Goal: Navigation & Orientation: Find specific page/section

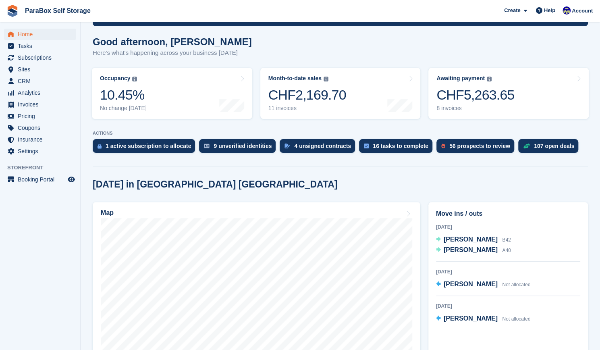
scroll to position [60, 0]
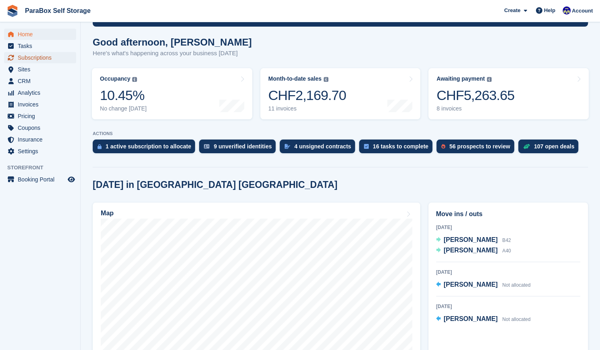
click at [39, 60] on span "Subscriptions" at bounding box center [42, 57] width 48 height 11
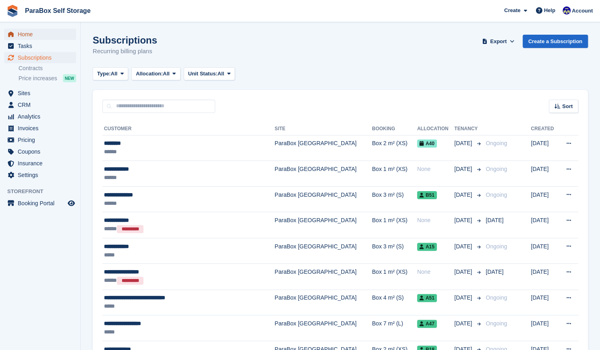
click at [34, 37] on span "Home" at bounding box center [42, 34] width 48 height 11
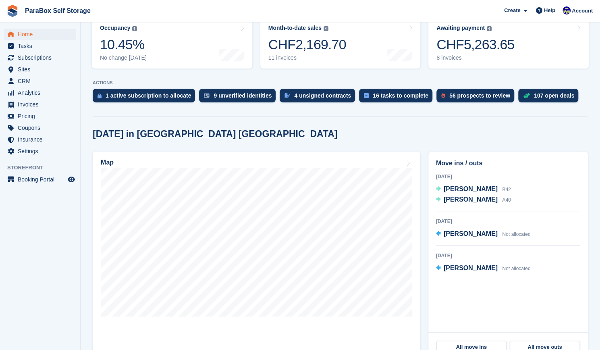
scroll to position [110, 0]
